Goal: Information Seeking & Learning: Learn about a topic

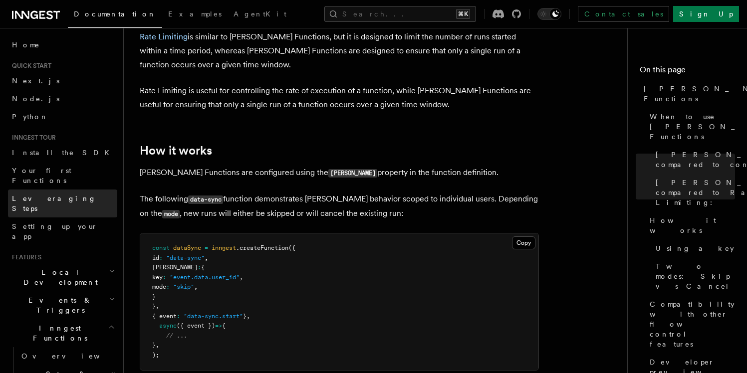
click at [48, 194] on span "Leveraging Steps" at bounding box center [54, 203] width 84 height 18
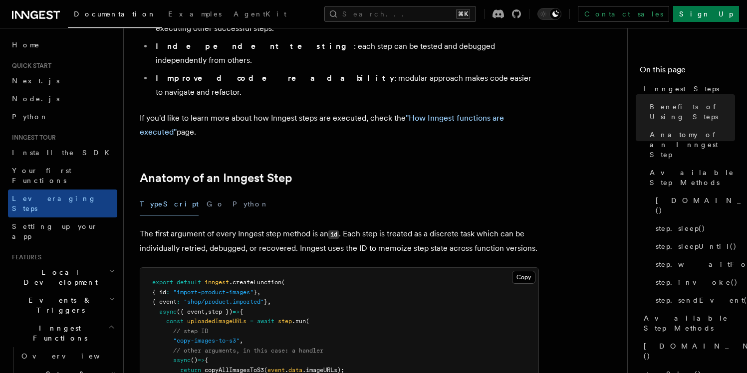
scroll to position [301, 0]
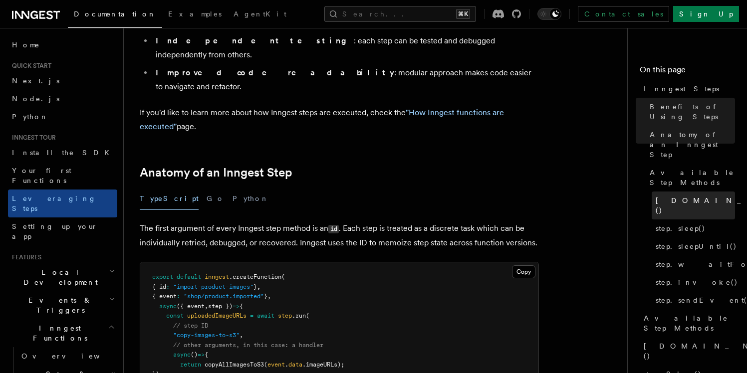
click at [673, 195] on span "step.run()" at bounding box center [728, 205] width 146 height 20
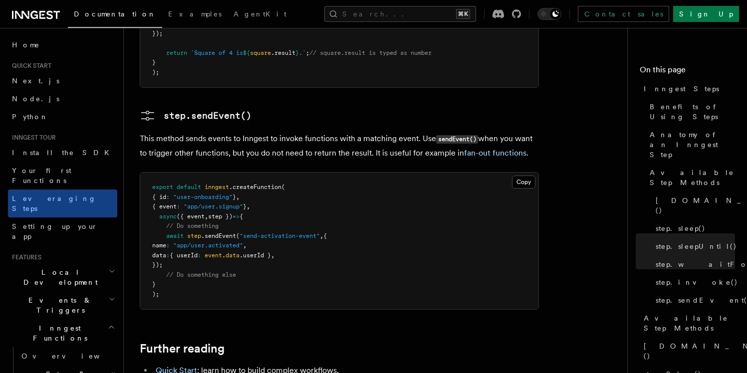
scroll to position [2260, 0]
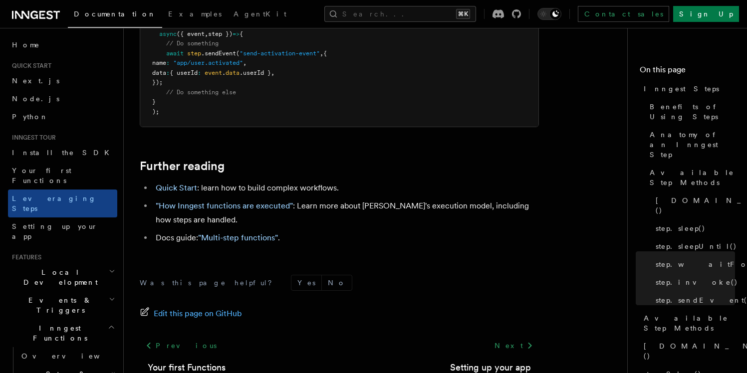
click at [65, 295] on span "Events & Triggers" at bounding box center [58, 305] width 101 height 20
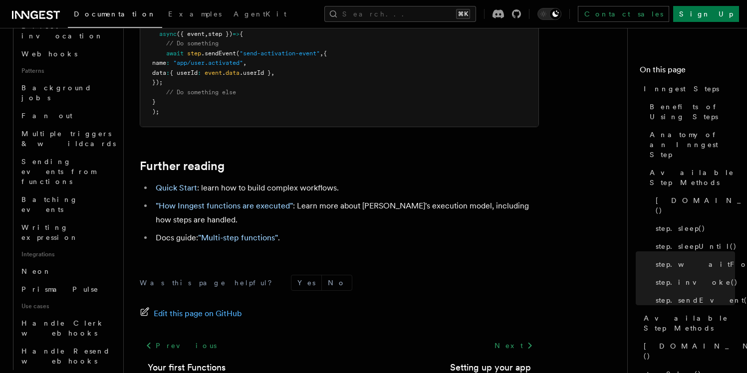
scroll to position [437, 0]
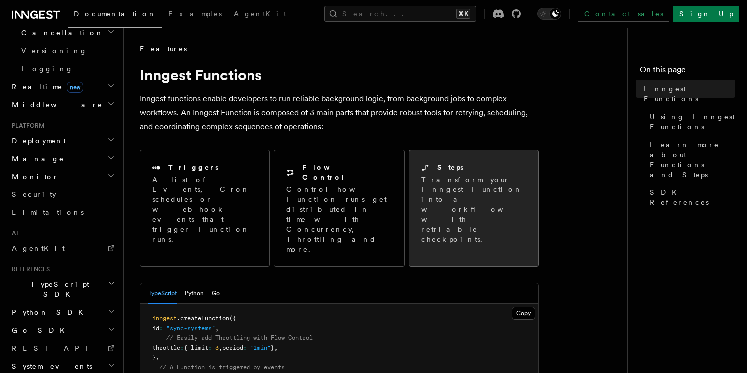
click at [479, 194] on p "Transform your Inngest Function into a workflow with retriable checkpoints." at bounding box center [474, 210] width 107 height 70
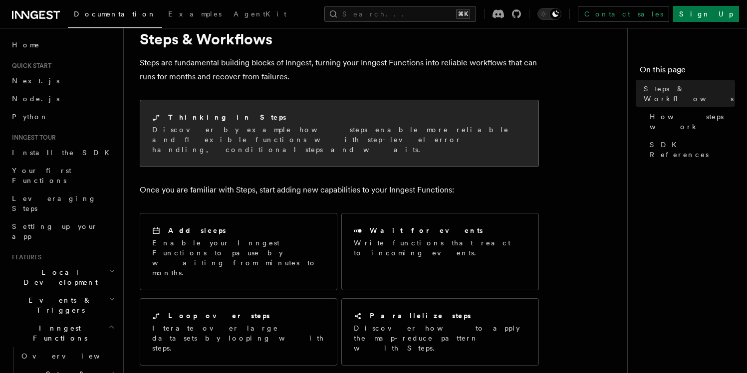
scroll to position [41, 0]
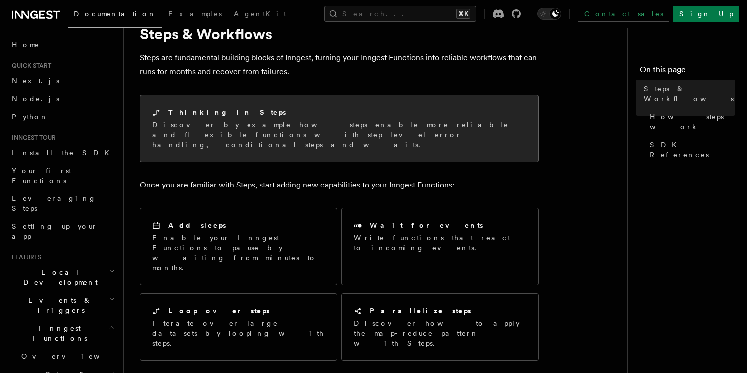
click at [254, 120] on p "Discover by example how steps enable more reliable and flexible functions with …" at bounding box center [339, 135] width 374 height 30
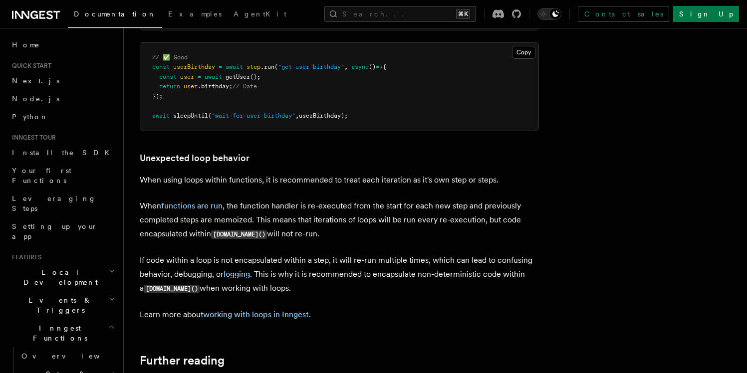
scroll to position [3107, 0]
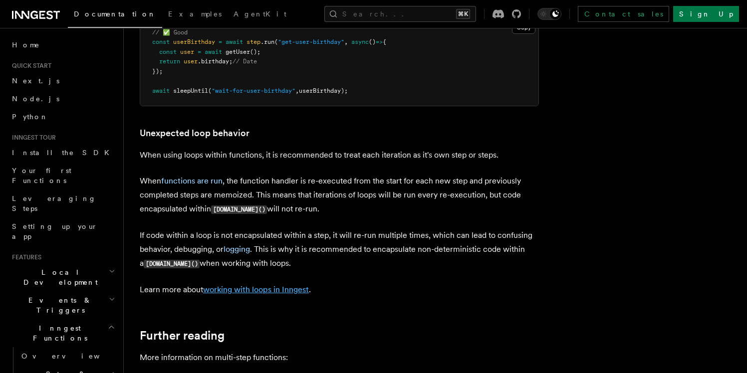
click at [247, 294] on link "working with loops in Inngest" at bounding box center [256, 289] width 106 height 9
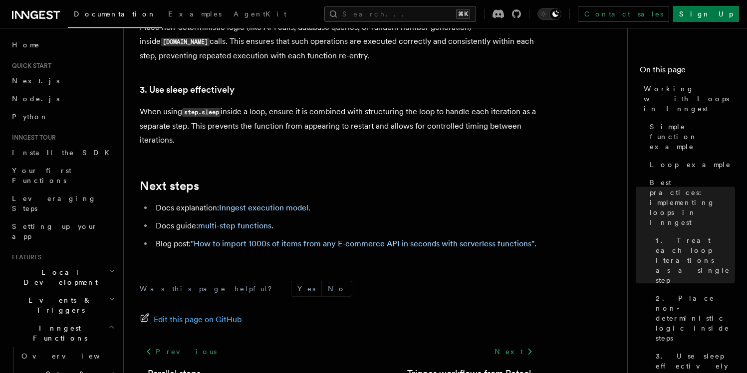
scroll to position [1790, 0]
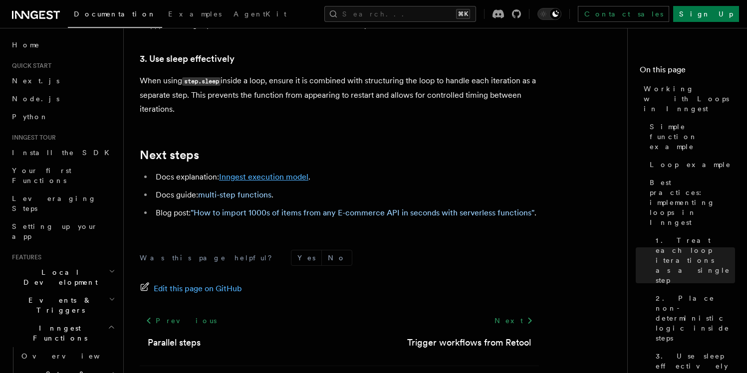
click at [243, 172] on link "Inngest execution model" at bounding box center [263, 176] width 89 height 9
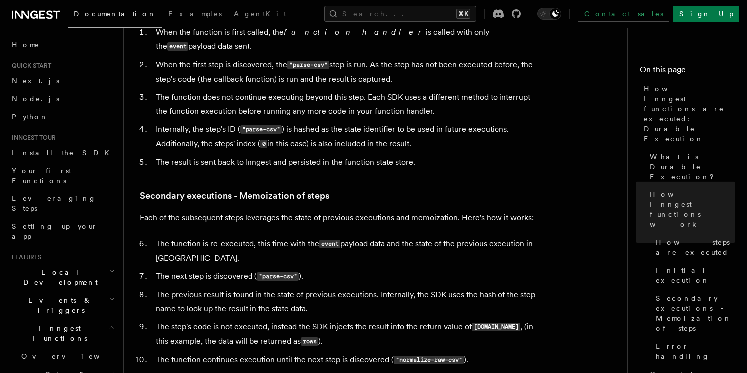
scroll to position [1272, 0]
